Goal: Navigation & Orientation: Go to known website

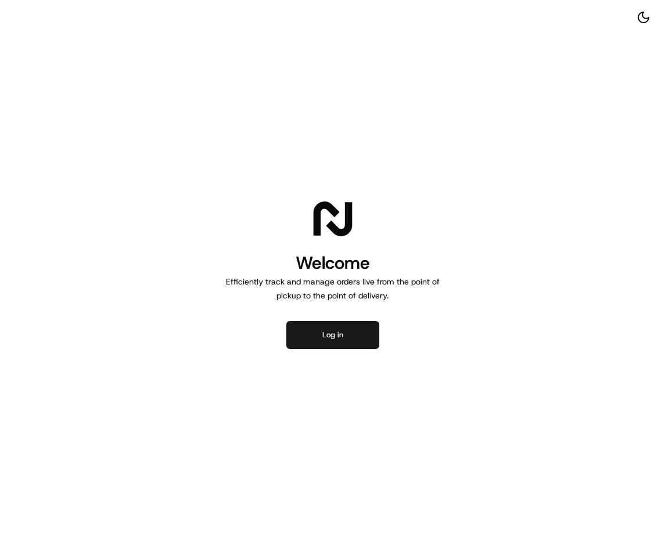
drag, startPoint x: 390, startPoint y: 420, endPoint x: 386, endPoint y: 415, distance: 6.2
click at [389, 418] on div "Welcome Efficiently track and manage orders live from the point of pickup to th…" at bounding box center [332, 272] width 665 height 544
click at [300, 330] on button "Log in" at bounding box center [332, 335] width 93 height 28
